Goal: Task Accomplishment & Management: Use online tool/utility

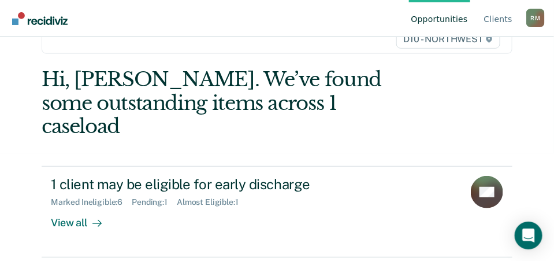
scroll to position [116, 0]
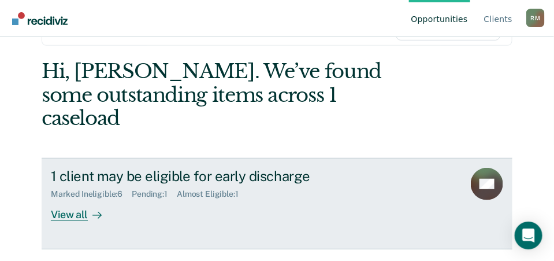
click at [77, 199] on div "View all" at bounding box center [83, 210] width 65 height 23
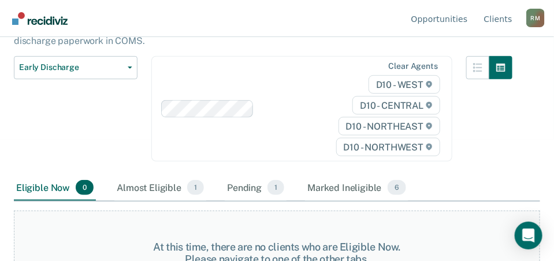
scroll to position [154, 0]
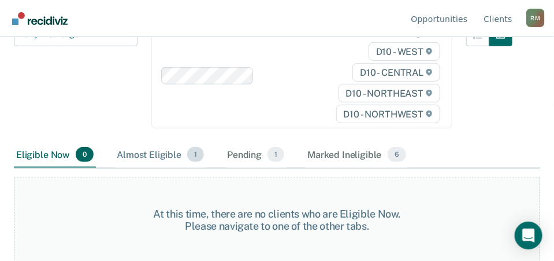
click at [169, 158] on div "Almost Eligible 1" at bounding box center [160, 154] width 92 height 25
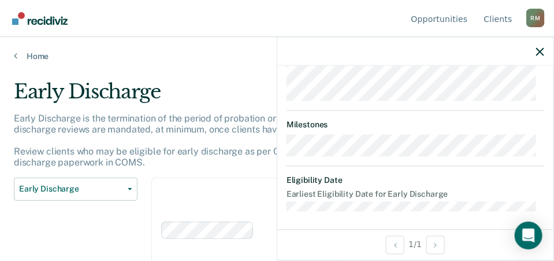
scroll to position [58, 0]
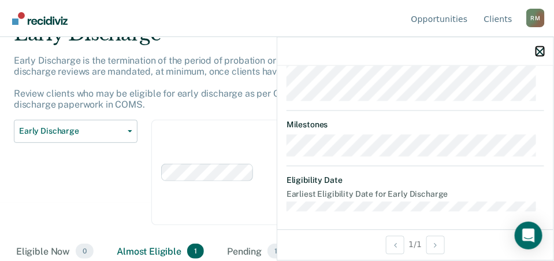
click at [540, 49] on icon "button" at bounding box center [540, 51] width 8 height 8
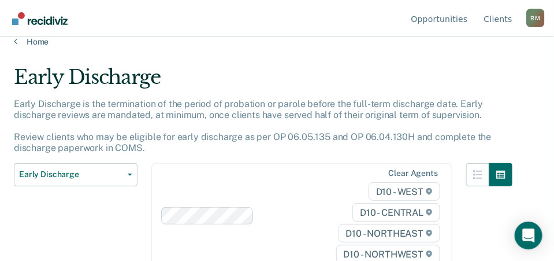
scroll to position [0, 0]
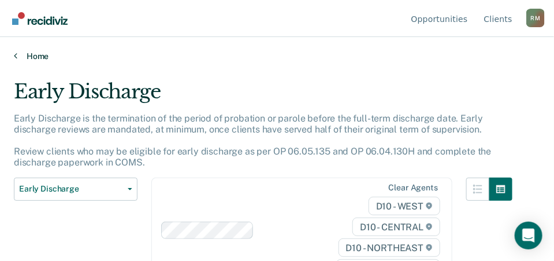
click at [20, 54] on link "Home" at bounding box center [277, 56] width 526 height 10
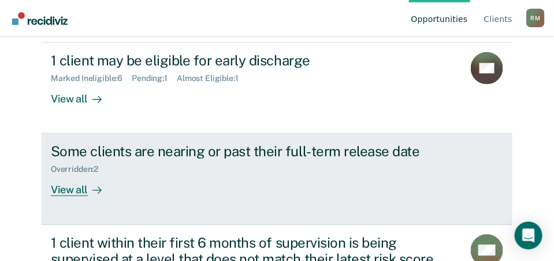
scroll to position [277, 0]
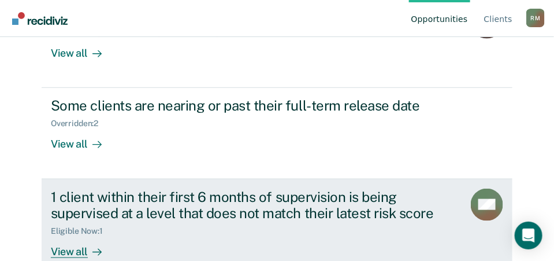
click at [68, 236] on div "View all" at bounding box center [83, 247] width 65 height 23
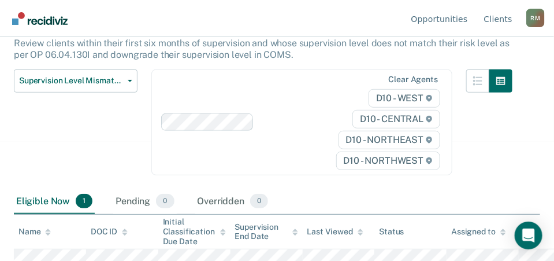
scroll to position [133, 0]
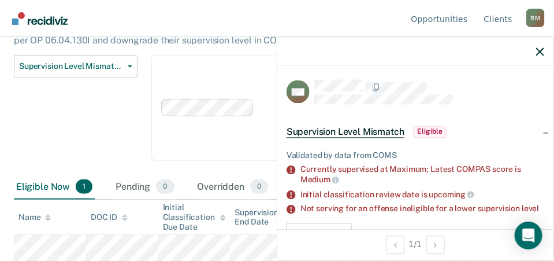
click at [379, 129] on span "Supervision Level Mismatch" at bounding box center [346, 132] width 118 height 12
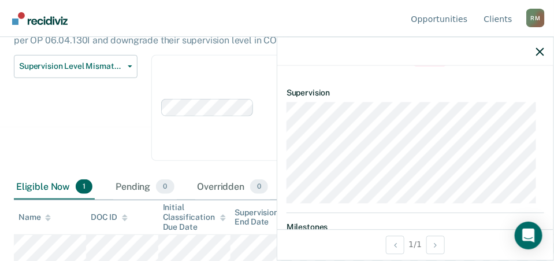
scroll to position [0, 0]
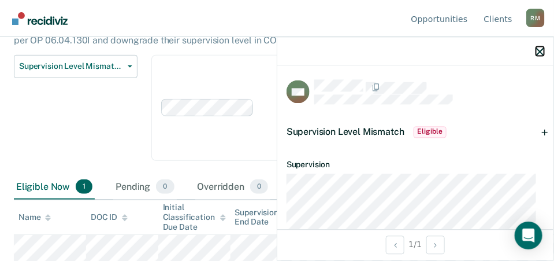
click at [540, 49] on icon "button" at bounding box center [540, 51] width 8 height 8
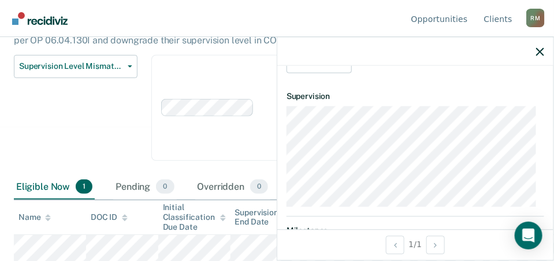
scroll to position [173, 0]
click at [318, 73] on button "Override?" at bounding box center [319, 61] width 65 height 23
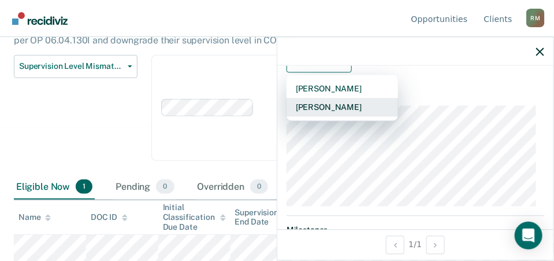
click at [321, 112] on button "[PERSON_NAME]" at bounding box center [343, 107] width 112 height 18
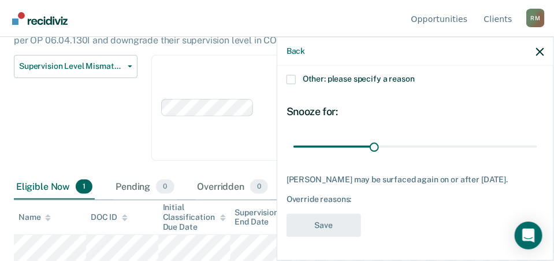
scroll to position [144, 0]
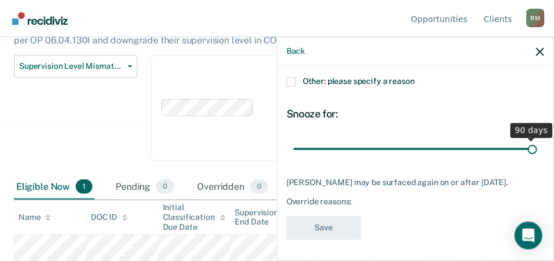
drag, startPoint x: 369, startPoint y: 149, endPoint x: 525, endPoint y: 146, distance: 156.1
type input "90"
click at [525, 146] on input "range" at bounding box center [416, 149] width 244 height 20
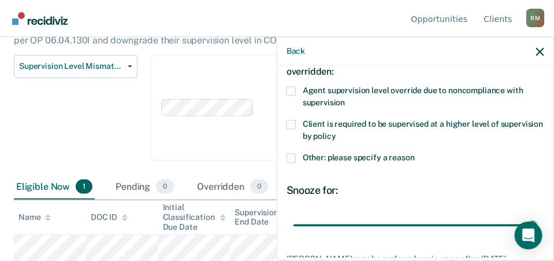
scroll to position [0, 0]
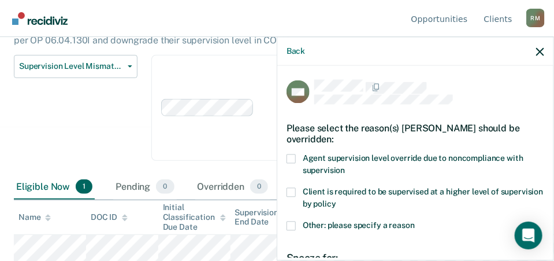
click at [290, 190] on span at bounding box center [291, 191] width 9 height 9
click at [336, 199] on input "Client is required to be supervised at a higher level of supervision by policy" at bounding box center [336, 199] width 0 height 0
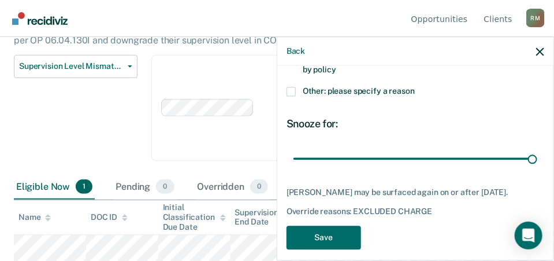
scroll to position [144, 0]
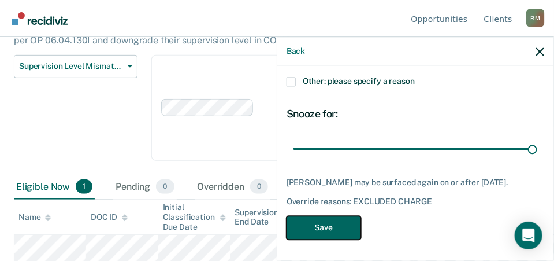
click at [340, 219] on button "Save" at bounding box center [324, 228] width 75 height 24
